Goal: Task Accomplishment & Management: Manage account settings

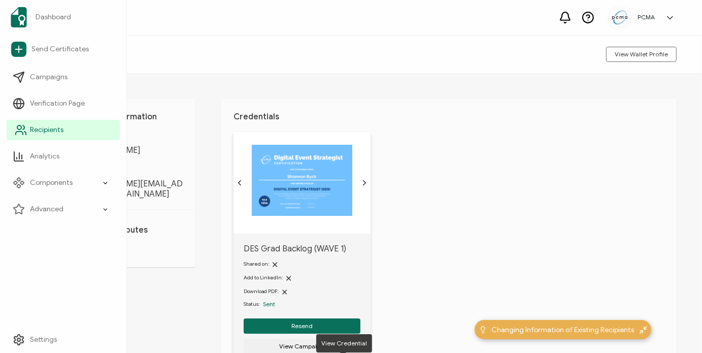
click at [34, 128] on span "Recipients" at bounding box center [47, 130] width 34 height 10
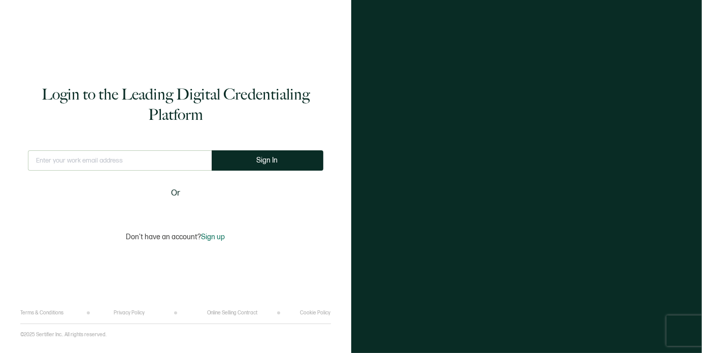
click at [379, 48] on div at bounding box center [526, 176] width 351 height 353
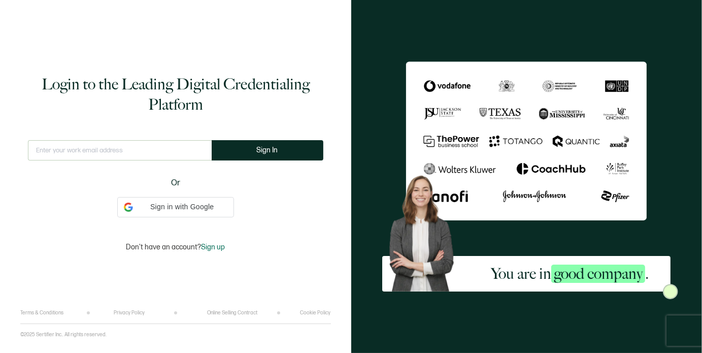
click at [160, 148] on input "text" at bounding box center [120, 150] width 184 height 20
type input "[EMAIL_ADDRESS][DOMAIN_NAME]"
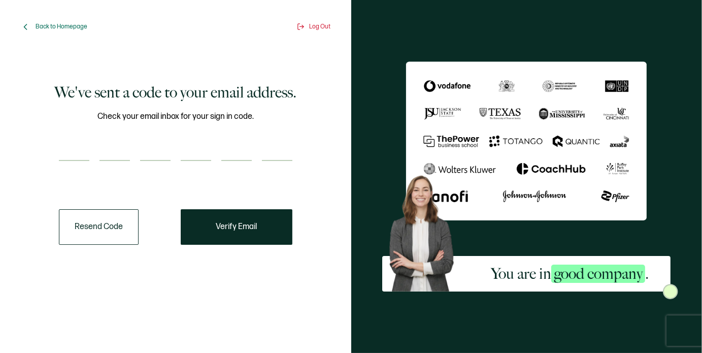
click at [75, 154] on input "number" at bounding box center [74, 151] width 30 height 20
paste input "3"
type input "3"
type input "9"
type input "2"
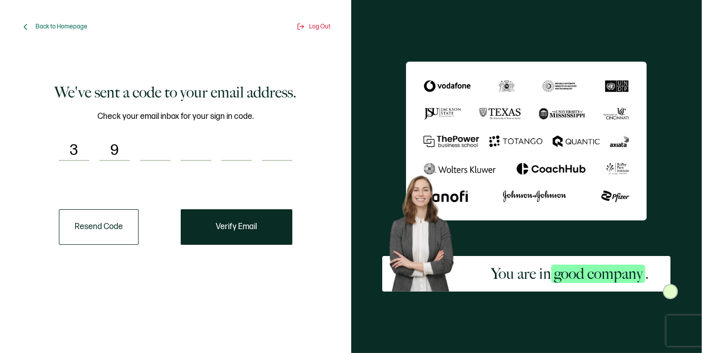
type input "9"
type input "8"
type input "7"
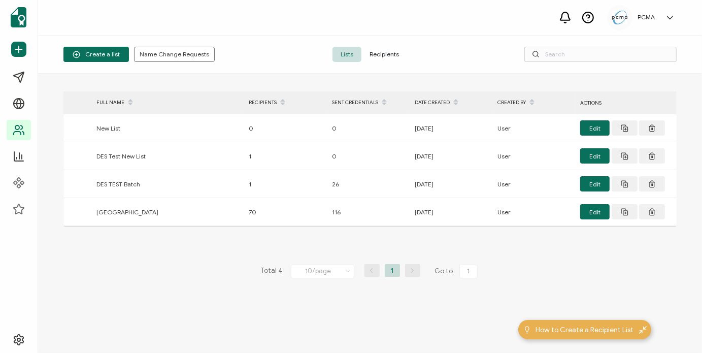
click at [380, 56] on span "Recipients" at bounding box center [384, 54] width 46 height 15
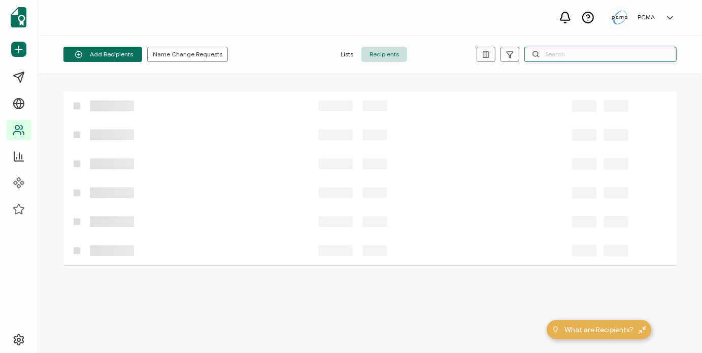
click at [584, 59] on input "text" at bounding box center [600, 54] width 152 height 15
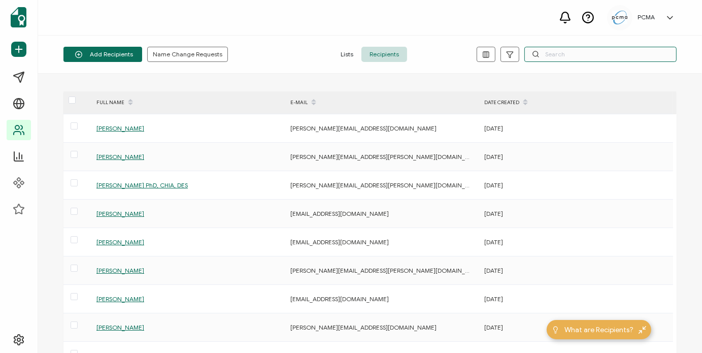
click at [564, 59] on input "text" at bounding box center [600, 54] width 152 height 15
paste input "392987"
type input "392987"
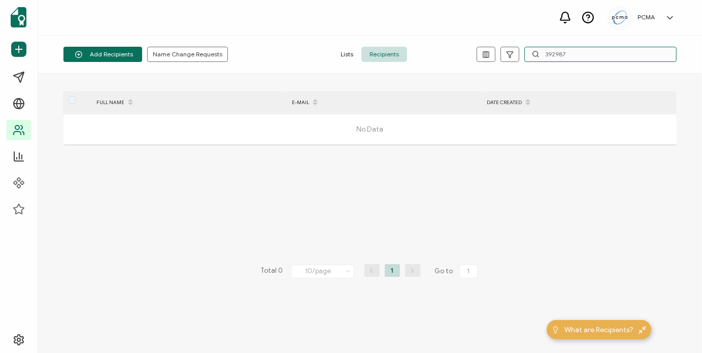
drag, startPoint x: 566, startPoint y: 50, endPoint x: 520, endPoint y: 49, distance: 46.2
click at [520, 49] on div "392987" at bounding box center [574, 54] width 205 height 15
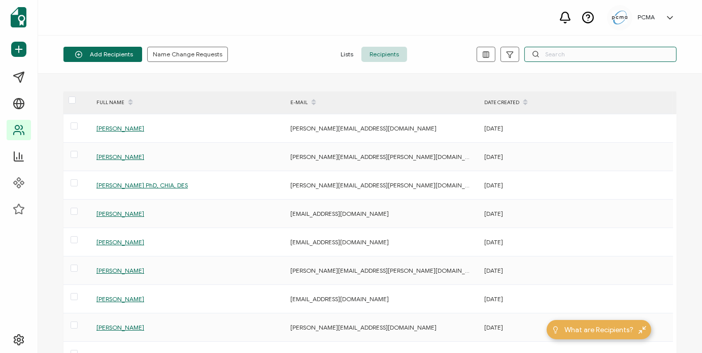
paste input "[EMAIL_ADDRESS][DOMAIN_NAME]"
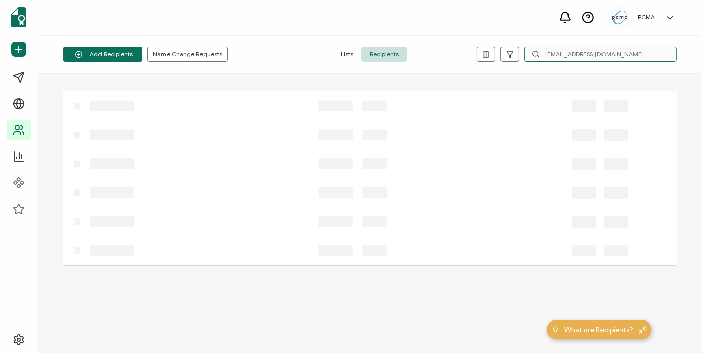
type input "[EMAIL_ADDRESS][DOMAIN_NAME]"
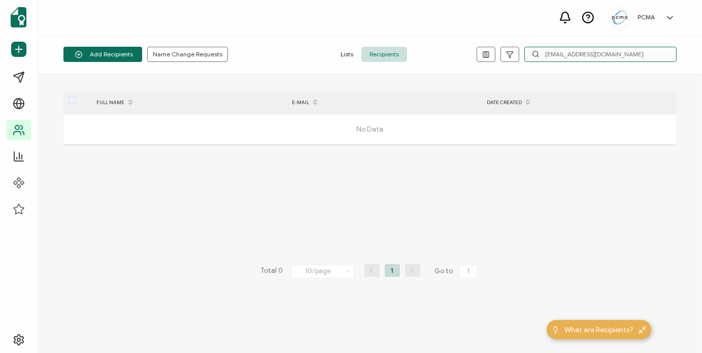
drag, startPoint x: 641, startPoint y: 56, endPoint x: 523, endPoint y: 49, distance: 118.5
click at [523, 49] on div "[EMAIL_ADDRESS][DOMAIN_NAME]" at bounding box center [574, 54] width 205 height 15
